Goal: Transaction & Acquisition: Purchase product/service

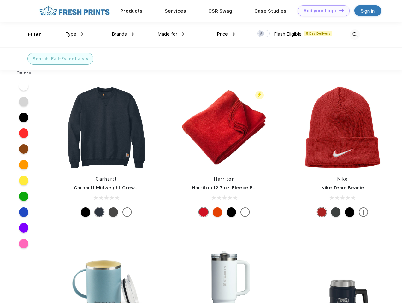
scroll to position [0, 0]
click at [322, 11] on link "Add your Logo Design Tool" at bounding box center [324, 10] width 52 height 11
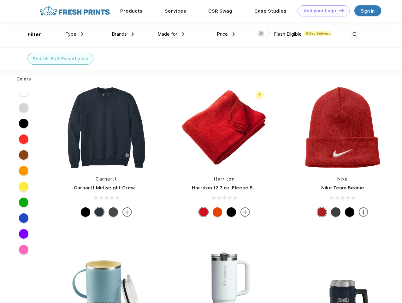
click at [0, 0] on div "Design Tool" at bounding box center [0, 0] width 0 height 0
click at [339, 10] on link "Add your Logo Design Tool" at bounding box center [324, 10] width 52 height 11
click at [30, 34] on div "Filter" at bounding box center [34, 34] width 13 height 7
click at [75, 34] on span "Type" at bounding box center [70, 34] width 11 height 6
click at [123, 34] on span "Brands" at bounding box center [119, 34] width 15 height 6
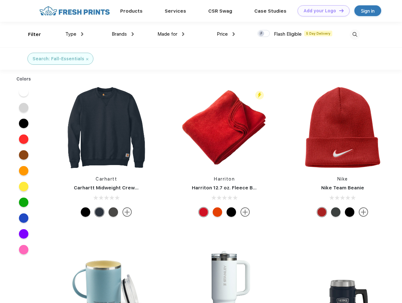
click at [171, 34] on span "Made for" at bounding box center [168, 34] width 20 height 6
click at [226, 34] on span "Price" at bounding box center [222, 34] width 11 height 6
click at [264, 34] on div at bounding box center [264, 33] width 12 height 7
click at [262, 34] on input "checkbox" at bounding box center [260, 32] width 4 height 4
click at [355, 34] on img at bounding box center [355, 34] width 10 height 10
